Goal: Find specific page/section: Find specific page/section

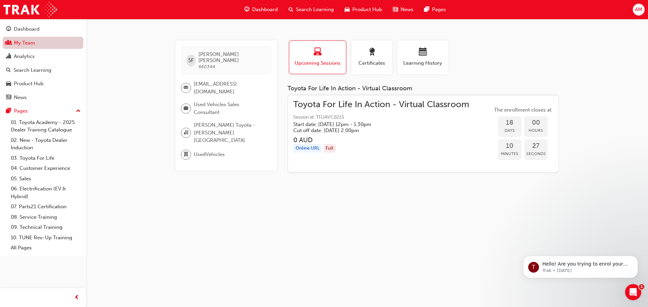
drag, startPoint x: 0, startPoint y: 0, endPoint x: 34, endPoint y: 42, distance: 54.2
click at [34, 42] on link "My Team" at bounding box center [43, 43] width 81 height 12
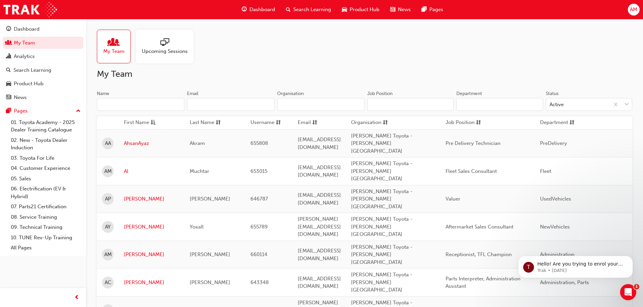
click at [153, 102] on input "Name" at bounding box center [140, 104] width 87 height 13
click at [151, 106] on input "Name" at bounding box center [140, 104] width 87 height 13
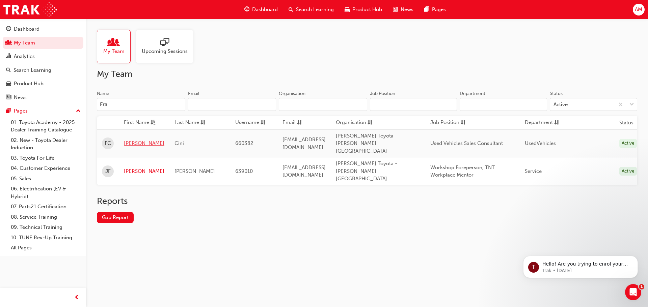
type input "Fra"
click at [135, 140] on link "[PERSON_NAME]" at bounding box center [144, 144] width 40 height 8
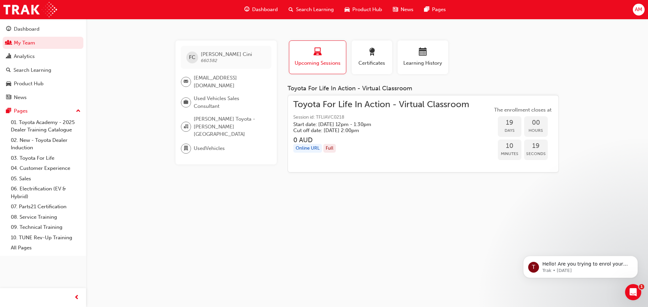
click at [385, 212] on div "FC [PERSON_NAME] 660382 [EMAIL_ADDRESS][DOMAIN_NAME] Used Vehicles Sales Consul…" at bounding box center [324, 153] width 648 height 307
click at [391, 200] on div "FC [PERSON_NAME] 660382 [EMAIL_ADDRESS][DOMAIN_NAME] Used Vehicles Sales Consul…" at bounding box center [324, 153] width 648 height 307
click at [382, 152] on div "Online URL Full" at bounding box center [381, 148] width 176 height 9
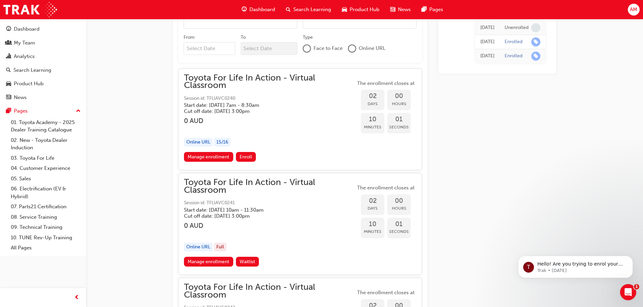
scroll to position [467, 0]
